Goal: Information Seeking & Learning: Check status

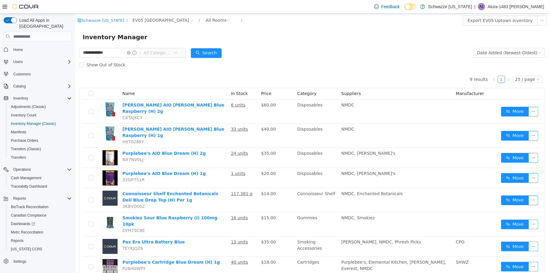
scroll to position [20, 0]
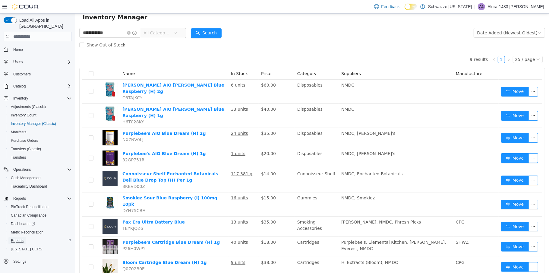
click at [20, 238] on span "Reports" at bounding box center [17, 240] width 13 height 5
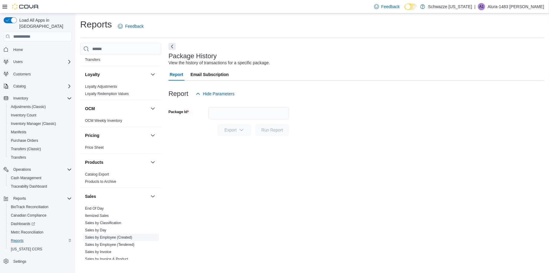
scroll to position [312, 0]
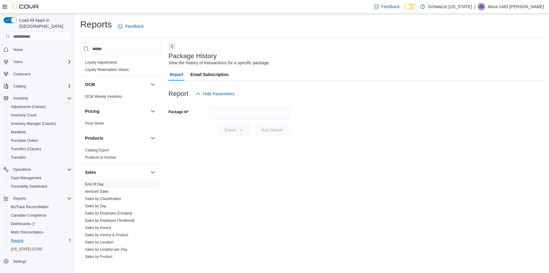
click at [103, 185] on link "End Of Day" at bounding box center [94, 184] width 19 height 4
click at [283, 129] on icon "Open list of options" at bounding box center [283, 127] width 5 height 5
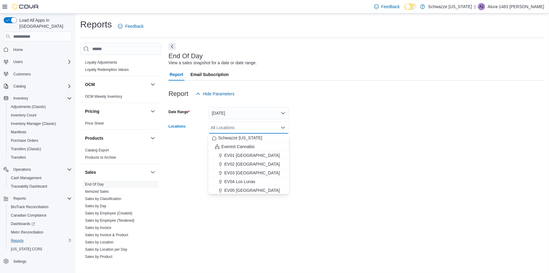
drag, startPoint x: 250, startPoint y: 190, endPoint x: 262, endPoint y: 185, distance: 13.1
click at [250, 189] on span "EV05 [GEOGRAPHIC_DATA]" at bounding box center [252, 190] width 56 height 6
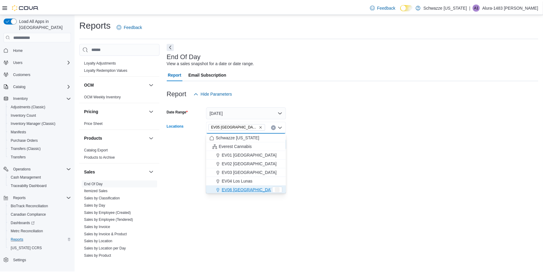
scroll to position [1, 0]
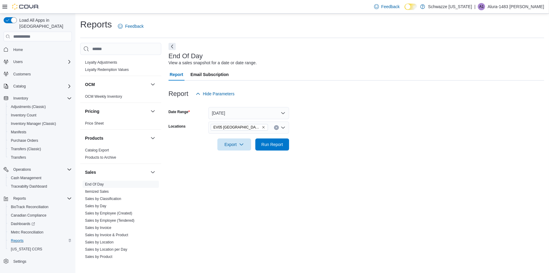
drag, startPoint x: 366, startPoint y: 147, endPoint x: 320, endPoint y: 162, distance: 48.2
click at [366, 148] on form "Date Range Today Locations EV05 Uptown Export Run Report" at bounding box center [357, 125] width 376 height 51
click at [281, 146] on span "Run Report" at bounding box center [273, 144] width 22 height 6
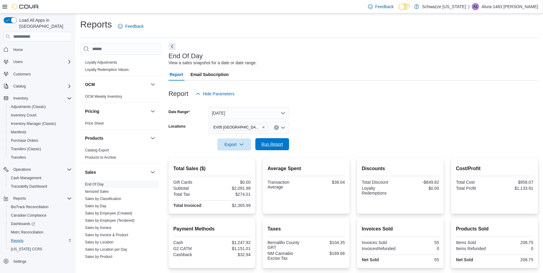
click at [274, 145] on span "Run Report" at bounding box center [273, 144] width 22 height 6
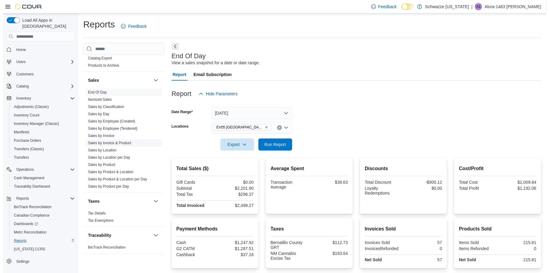
scroll to position [405, 0]
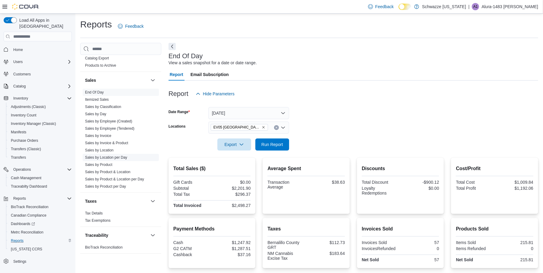
click at [120, 156] on link "Sales by Location per Day" at bounding box center [106, 157] width 42 height 4
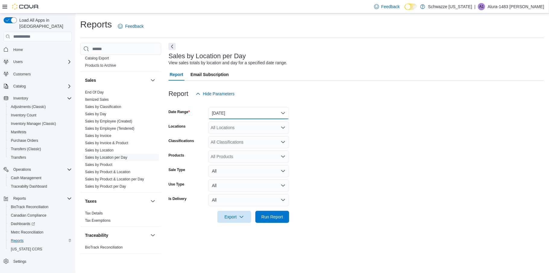
click at [278, 111] on button "Yesterday" at bounding box center [248, 113] width 81 height 12
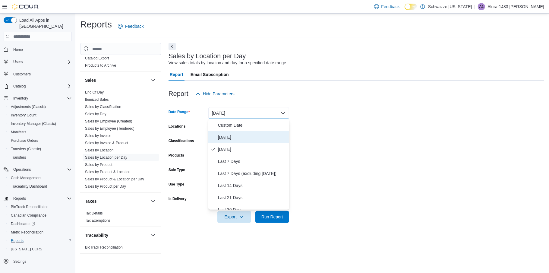
click at [233, 139] on span "[DATE]" at bounding box center [252, 137] width 69 height 7
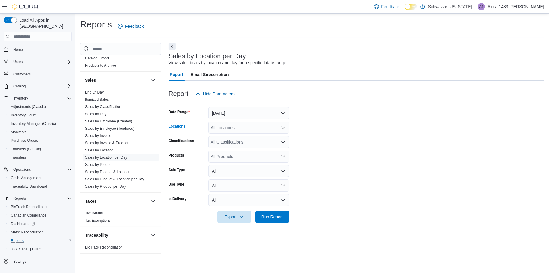
click at [279, 128] on div "All Locations" at bounding box center [248, 128] width 81 height 12
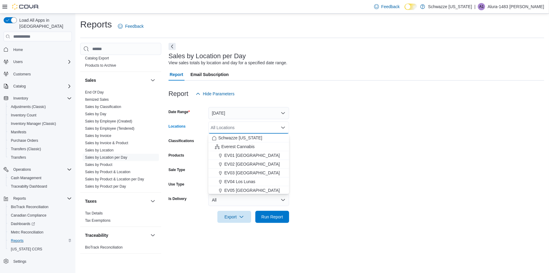
drag, startPoint x: 247, startPoint y: 188, endPoint x: 369, endPoint y: 110, distance: 144.6
click at [249, 187] on span "EV05 [GEOGRAPHIC_DATA]" at bounding box center [252, 190] width 56 height 6
drag, startPoint x: 399, startPoint y: 73, endPoint x: 380, endPoint y: 91, distance: 25.8
click at [399, 74] on div "Report Email Subscription" at bounding box center [357, 74] width 376 height 12
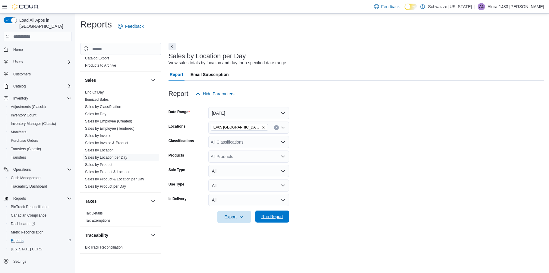
click at [273, 216] on span "Run Report" at bounding box center [273, 217] width 22 height 6
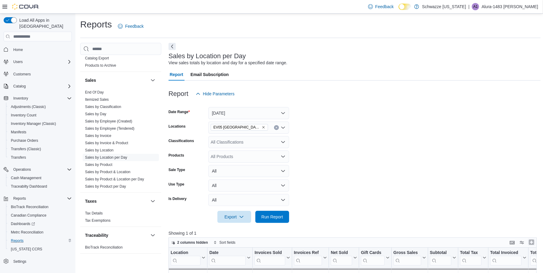
click at [534, 242] on button "Enter fullscreen" at bounding box center [531, 242] width 7 height 7
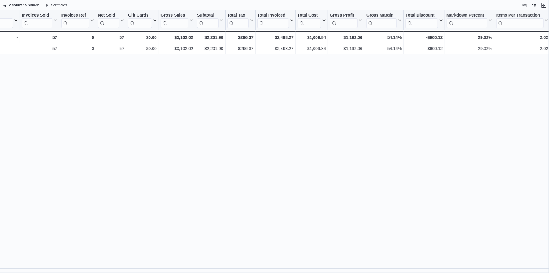
scroll to position [0, 69]
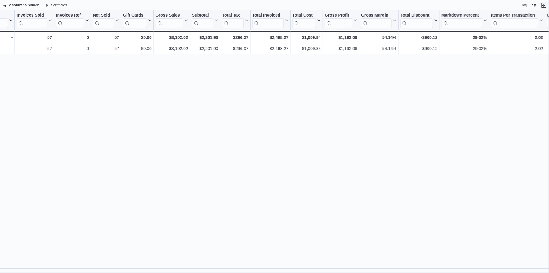
drag, startPoint x: 545, startPoint y: 5, endPoint x: 534, endPoint y: 10, distance: 12.0
click at [545, 5] on button "Exit fullscreen" at bounding box center [544, 5] width 7 height 7
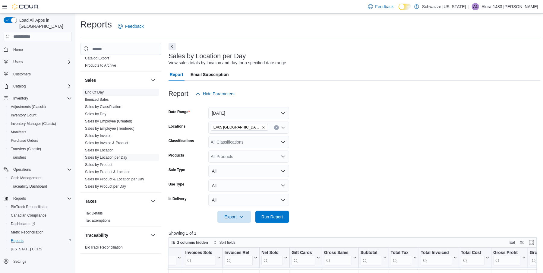
click at [97, 90] on link "End Of Day" at bounding box center [94, 92] width 19 height 4
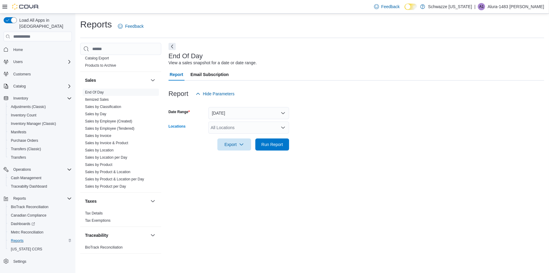
click at [282, 127] on icon "Open list of options" at bounding box center [283, 128] width 4 height 2
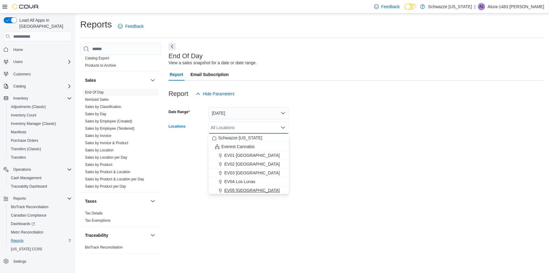
click at [248, 189] on span "EV05 [GEOGRAPHIC_DATA]" at bounding box center [252, 190] width 56 height 6
click at [342, 140] on form "Date Range [DATE] Locations EV05 [GEOGRAPHIC_DATA] Combo box. Selected. EV05 [G…" at bounding box center [357, 125] width 376 height 51
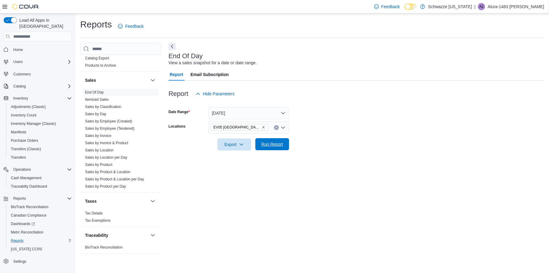
click at [276, 144] on span "Run Report" at bounding box center [273, 144] width 22 height 6
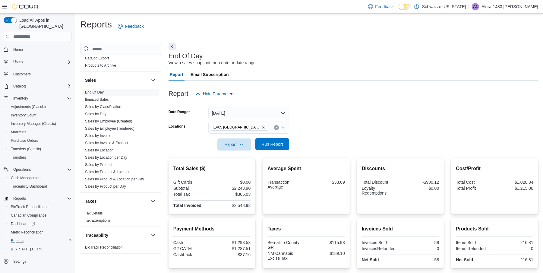
click at [274, 148] on span "Run Report" at bounding box center [272, 144] width 27 height 12
click at [121, 157] on link "Sales by Location per Day" at bounding box center [106, 157] width 42 height 4
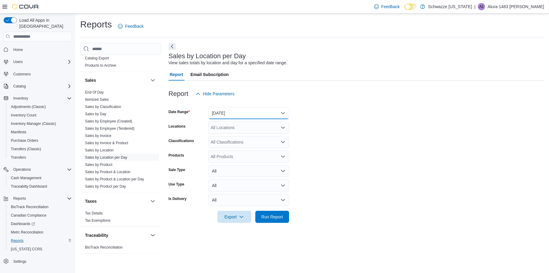
click at [281, 113] on button "Yesterday" at bounding box center [248, 113] width 81 height 12
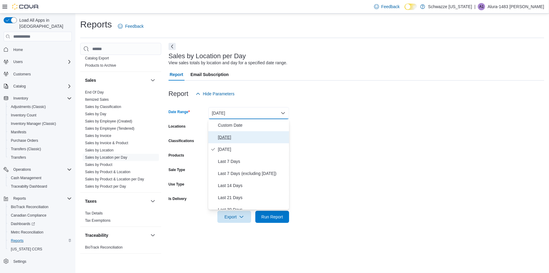
click at [233, 137] on span "[DATE]" at bounding box center [252, 137] width 69 height 7
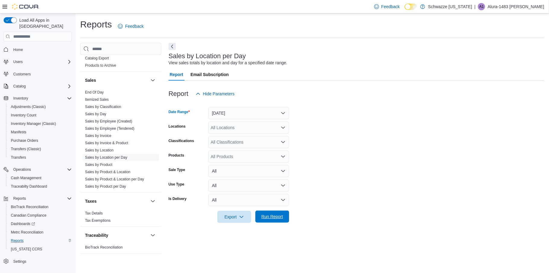
click at [272, 215] on span "Run Report" at bounding box center [273, 217] width 22 height 6
click at [283, 127] on icon "Open list of options" at bounding box center [283, 127] width 5 height 5
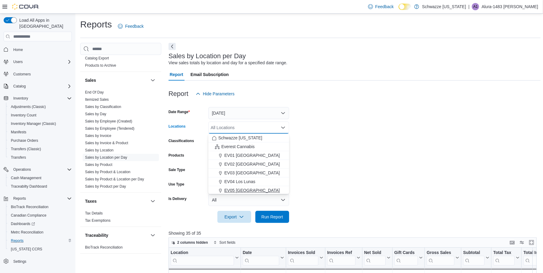
click at [246, 189] on span "EV05 [GEOGRAPHIC_DATA]" at bounding box center [252, 190] width 56 height 6
click at [317, 151] on form "Date Range Today Locations EV05 Uptown Combo box. Selected. EV05 Uptown. Press …" at bounding box center [355, 161] width 372 height 123
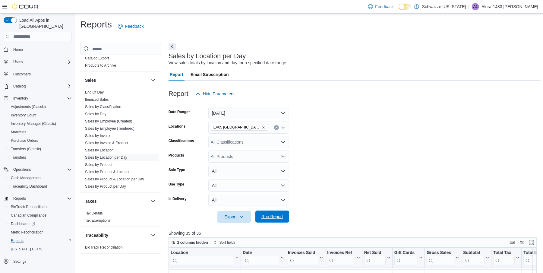
click at [269, 215] on span "Run Report" at bounding box center [273, 217] width 22 height 6
click at [535, 242] on button "Enter fullscreen" at bounding box center [531, 242] width 7 height 7
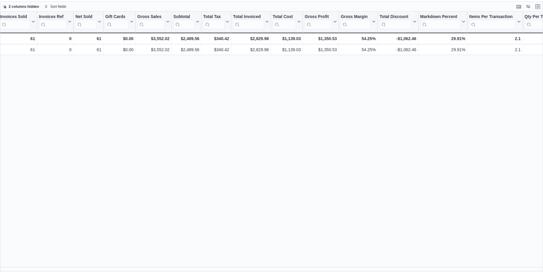
scroll to position [0, 117]
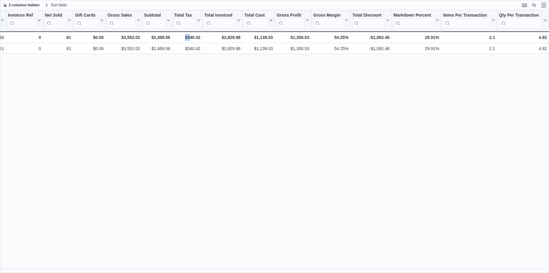
drag, startPoint x: 190, startPoint y: 268, endPoint x: 178, endPoint y: 268, distance: 12.1
click at [178, 268] on div "Location Click to view column header actions Date Click to view column header a…" at bounding box center [274, 141] width 549 height 263
click at [543, 3] on button "Exit fullscreen" at bounding box center [544, 4] width 7 height 7
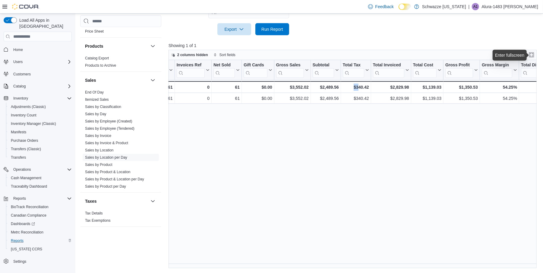
scroll to position [375, 0]
click at [98, 94] on link "End Of Day" at bounding box center [94, 93] width 19 height 4
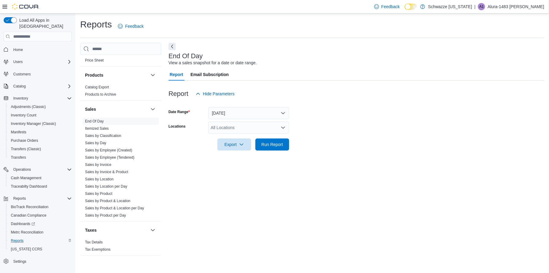
click at [282, 126] on icon "Open list of options" at bounding box center [283, 127] width 5 height 5
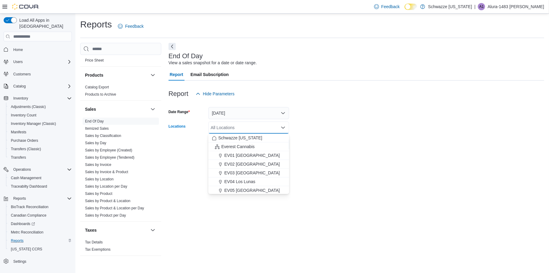
click at [249, 188] on span "EV05 [GEOGRAPHIC_DATA]" at bounding box center [252, 190] width 56 height 6
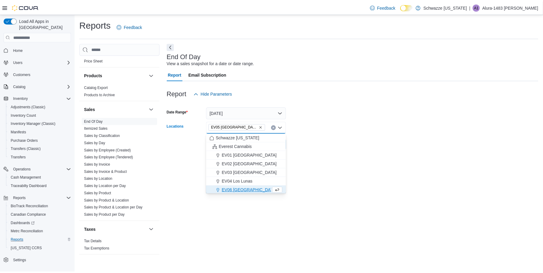
scroll to position [1, 0]
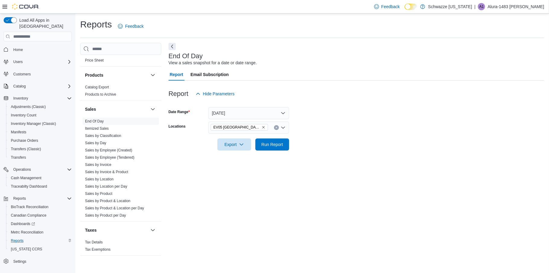
click at [327, 154] on div at bounding box center [357, 154] width 376 height 7
click at [275, 146] on span "Run Report" at bounding box center [273, 144] width 22 height 6
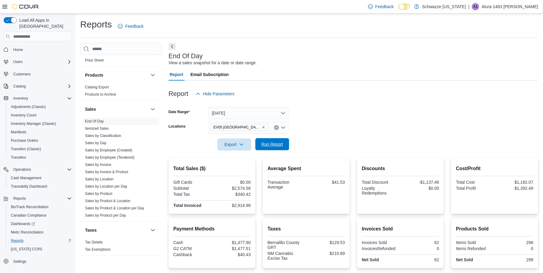
click at [270, 145] on span "Run Report" at bounding box center [273, 144] width 22 height 6
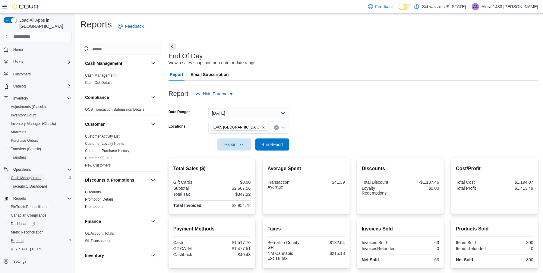
click at [35, 176] on span "Cash Management" at bounding box center [26, 178] width 30 height 5
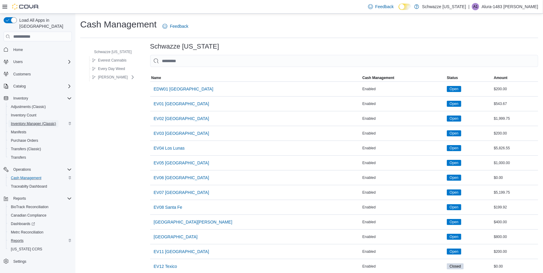
click at [28, 121] on span "Inventory Manager (Classic)" at bounding box center [33, 123] width 45 height 5
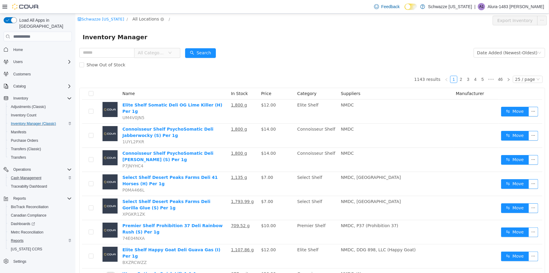
click at [144, 19] on span "All Locations" at bounding box center [145, 19] width 27 height 7
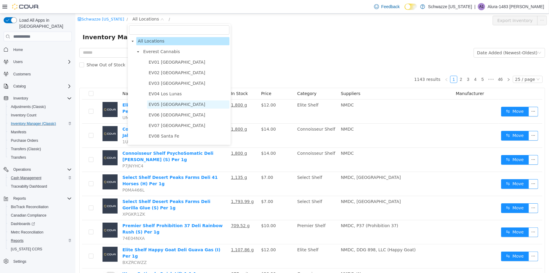
click at [174, 102] on span "EV05 [GEOGRAPHIC_DATA]" at bounding box center [188, 104] width 82 height 8
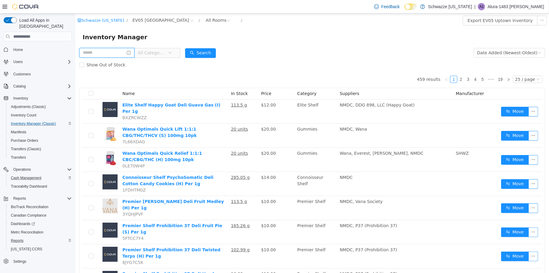
click at [112, 52] on input "text" at bounding box center [106, 53] width 55 height 10
type input "**********"
click at [219, 52] on button "Search" at bounding box center [206, 53] width 31 height 10
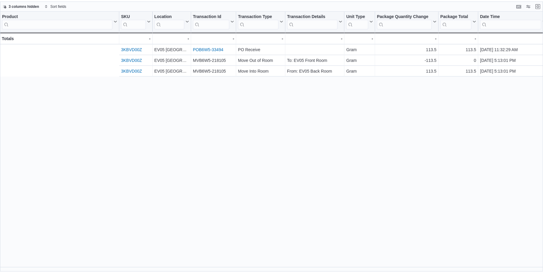
scroll to position [0, 164]
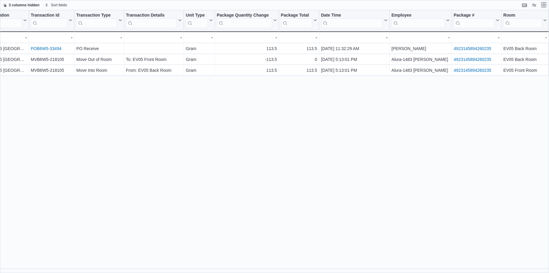
click at [545, 5] on button "Exit fullscreen" at bounding box center [544, 4] width 7 height 7
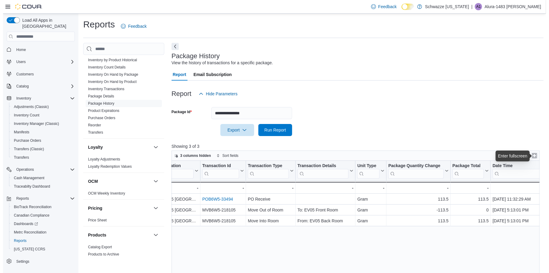
scroll to position [302, 0]
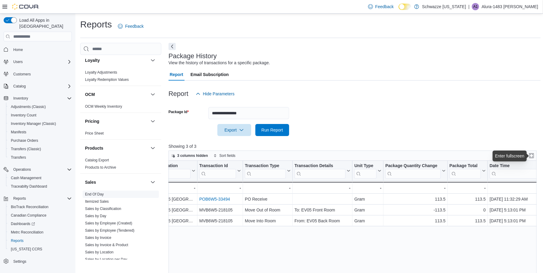
drag, startPoint x: 99, startPoint y: 194, endPoint x: 118, endPoint y: 194, distance: 19.3
click at [99, 194] on link "End Of Day" at bounding box center [94, 194] width 19 height 4
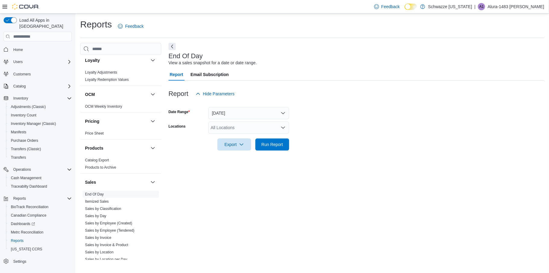
click at [281, 126] on icon "Open list of options" at bounding box center [283, 127] width 5 height 5
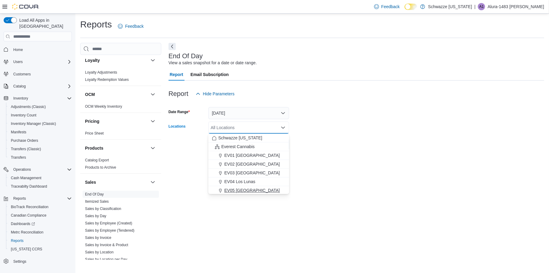
click at [249, 188] on span "EV05 [GEOGRAPHIC_DATA]" at bounding box center [252, 190] width 56 height 6
click at [362, 120] on form "Date Range [DATE] Locations EV05 [GEOGRAPHIC_DATA] Combo box. Selected. EV05 [G…" at bounding box center [357, 125] width 376 height 51
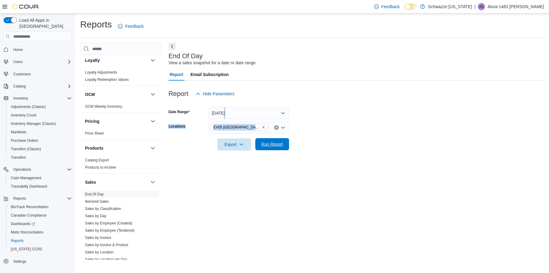
click at [271, 144] on span "Run Report" at bounding box center [273, 144] width 22 height 6
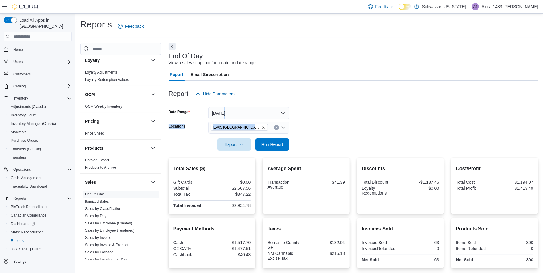
scroll to position [117, 0]
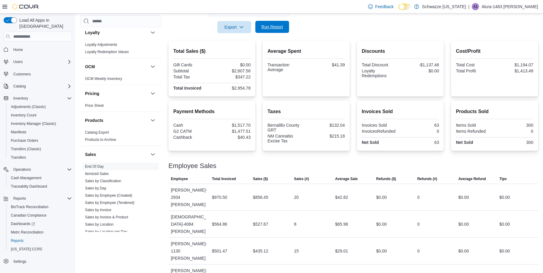
click at [281, 24] on span "Run Report" at bounding box center [272, 27] width 27 height 12
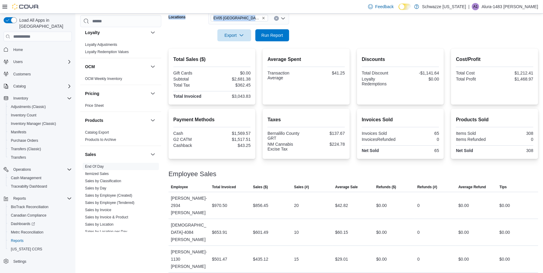
scroll to position [107, 0]
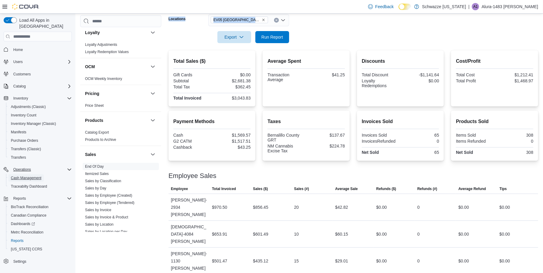
drag, startPoint x: 27, startPoint y: 169, endPoint x: 43, endPoint y: 167, distance: 15.5
click at [27, 174] on span "Cash Management" at bounding box center [26, 177] width 30 height 7
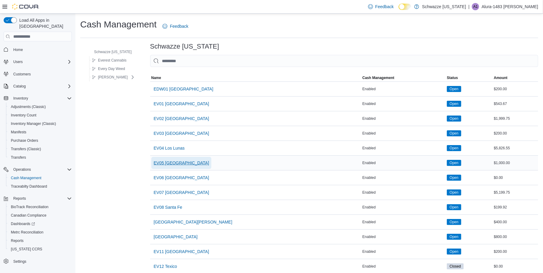
click at [169, 162] on span "EV05 [GEOGRAPHIC_DATA]" at bounding box center [182, 163] width 56 height 6
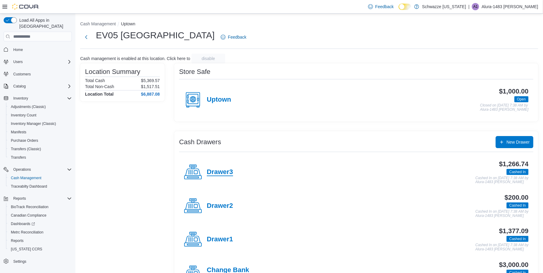
click at [220, 171] on h4 "Drawer3" at bounding box center [220, 172] width 26 height 8
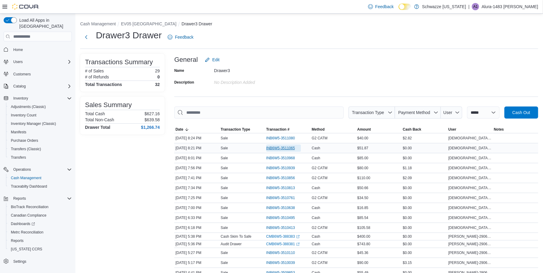
click at [284, 149] on span "INB6W5-3511065" at bounding box center [280, 148] width 29 height 5
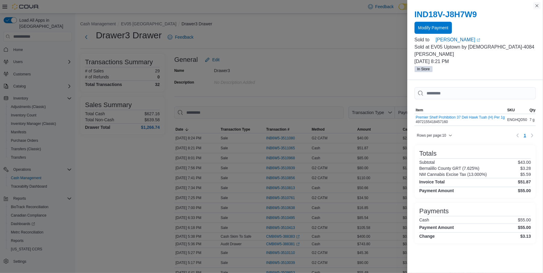
click at [537, 4] on button "Close this dialog" at bounding box center [537, 5] width 7 height 7
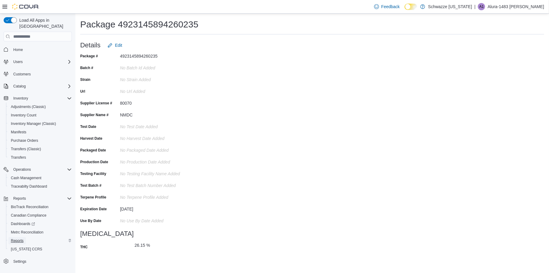
click at [22, 238] on span "Reports" at bounding box center [17, 240] width 13 height 5
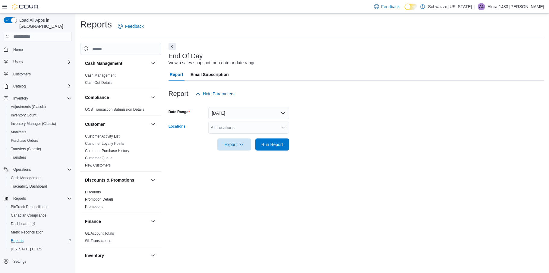
click at [282, 127] on icon "Open list of options" at bounding box center [283, 127] width 5 height 5
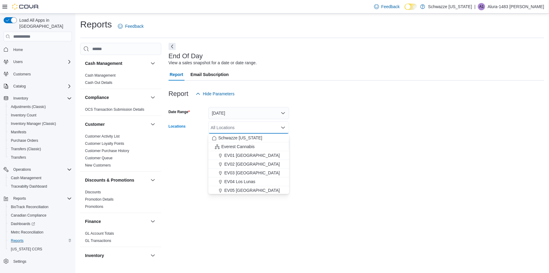
drag, startPoint x: 249, startPoint y: 188, endPoint x: 262, endPoint y: 183, distance: 14.3
click at [250, 188] on div "EV05 [GEOGRAPHIC_DATA]" at bounding box center [249, 190] width 74 height 6
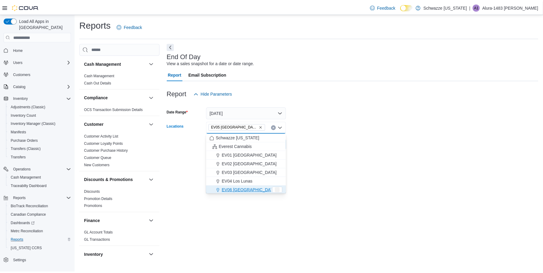
scroll to position [1, 0]
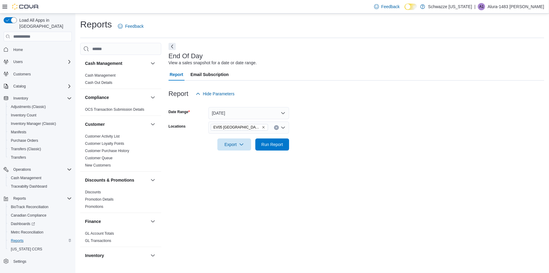
click at [316, 139] on form "Date Range Today Locations EV05 Uptown Export Run Report" at bounding box center [357, 125] width 376 height 51
click at [281, 144] on span "Run Report" at bounding box center [273, 144] width 22 height 6
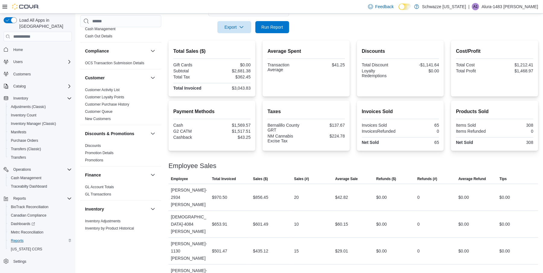
scroll to position [20, 0]
